Goal: Find specific page/section: Find specific page/section

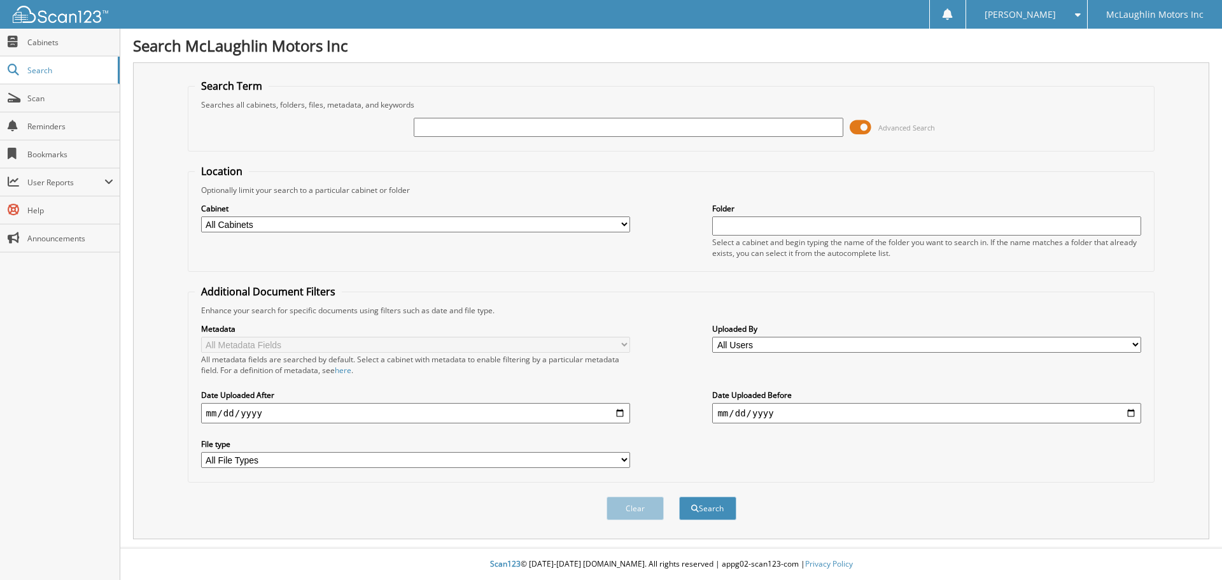
drag, startPoint x: 430, startPoint y: 123, endPoint x: 437, endPoint y: 125, distance: 7.7
click at [430, 125] on input "text" at bounding box center [628, 127] width 429 height 19
type input "2515978"
click at [679, 496] on button "Search" at bounding box center [707, 508] width 57 height 24
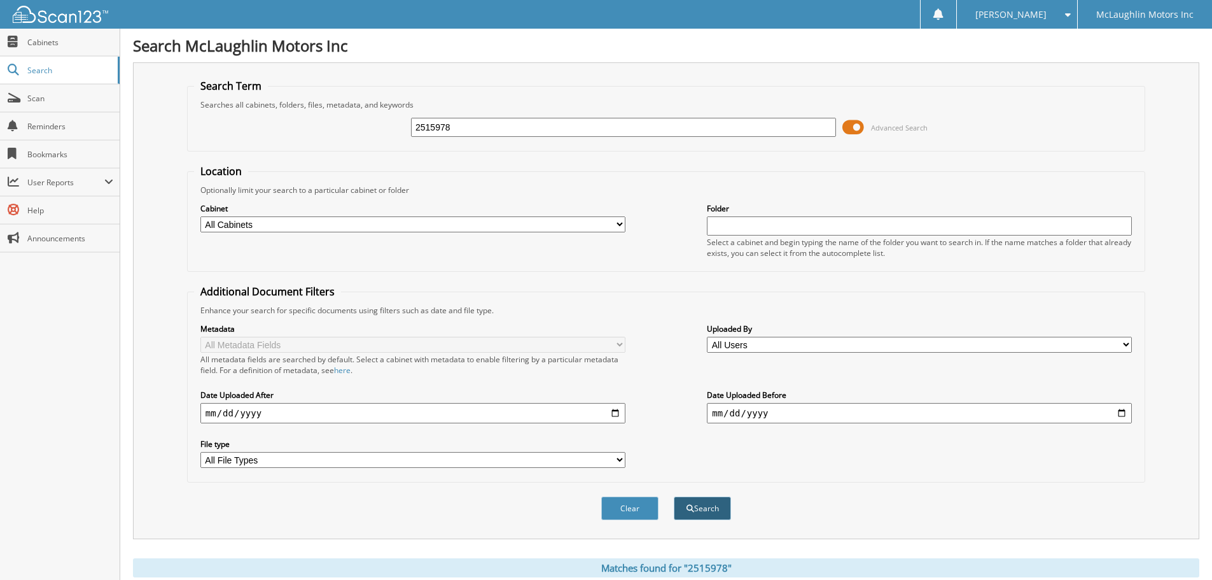
click at [703, 512] on button "Search" at bounding box center [702, 508] width 57 height 24
click at [69, 46] on span "Cabinets" at bounding box center [70, 42] width 86 height 11
